Goal: Check status: Check status

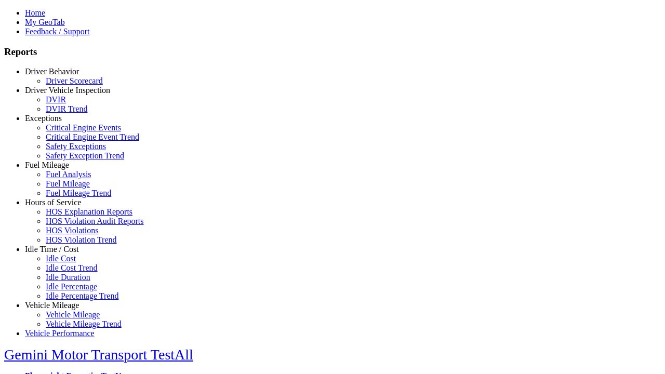
click at [60, 76] on link "Driver Behavior" at bounding box center [52, 71] width 54 height 9
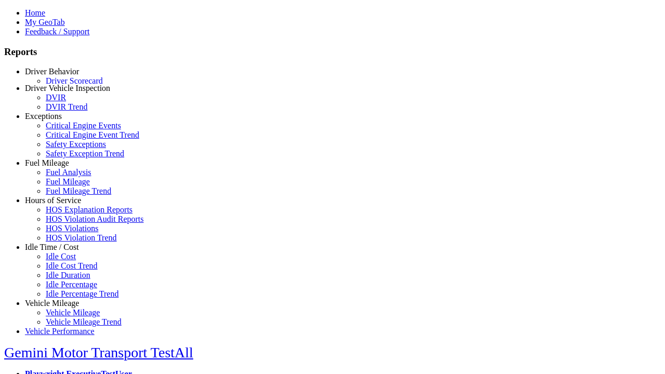
scroll to position [2, 0]
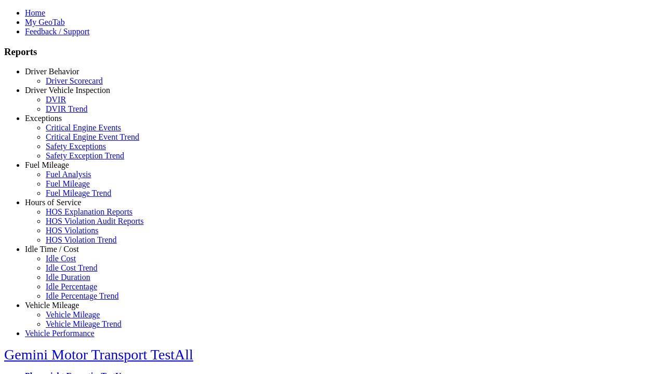
click at [67, 85] on link "Driver Scorecard" at bounding box center [74, 80] width 57 height 9
